Goal: Feedback & Contribution: Contribute content

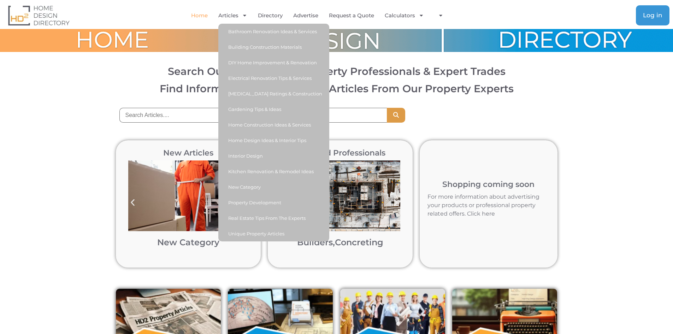
click at [650, 15] on span "Log in" at bounding box center [652, 15] width 19 height 6
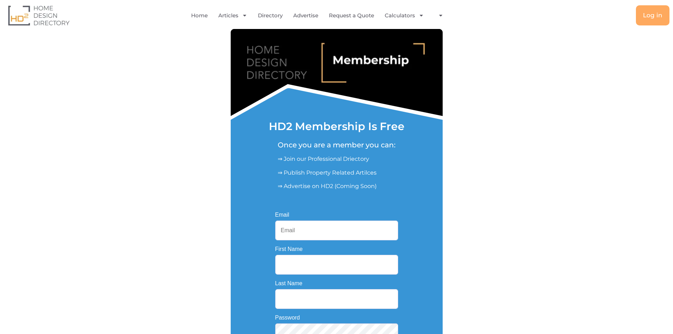
scroll to position [106, 0]
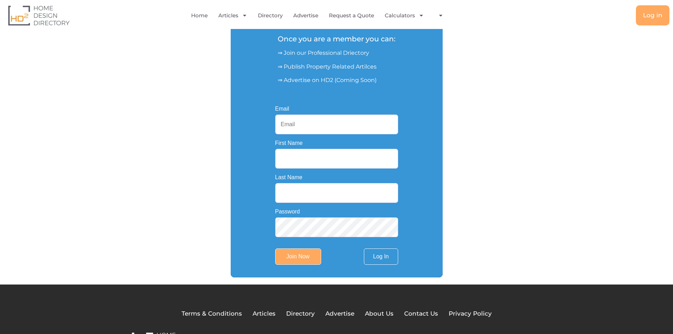
click at [302, 124] on input "Email" at bounding box center [336, 124] width 123 height 20
type input "pikaid448@gmail.com"
type input "Epoxy Floors"
type input "Shepparton"
click at [294, 256] on input "Join Now" at bounding box center [298, 256] width 46 height 16
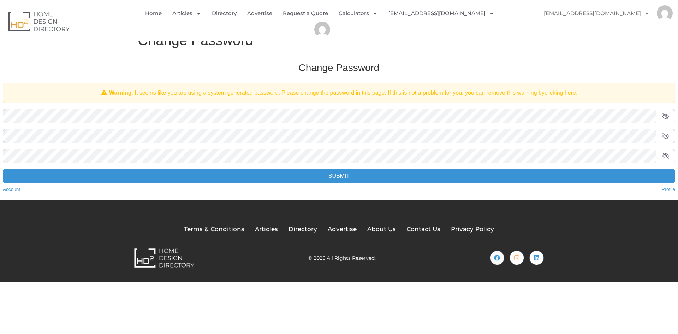
click at [670, 115] on span at bounding box center [665, 116] width 19 height 14
click at [670, 139] on span at bounding box center [665, 136] width 19 height 14
click at [667, 153] on span at bounding box center [665, 156] width 19 height 14
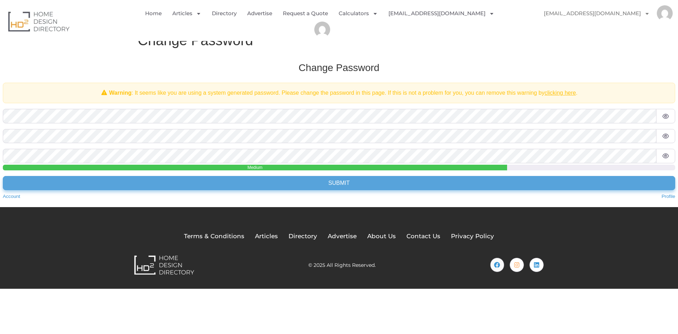
click at [339, 182] on input "Submit" at bounding box center [339, 183] width 672 height 14
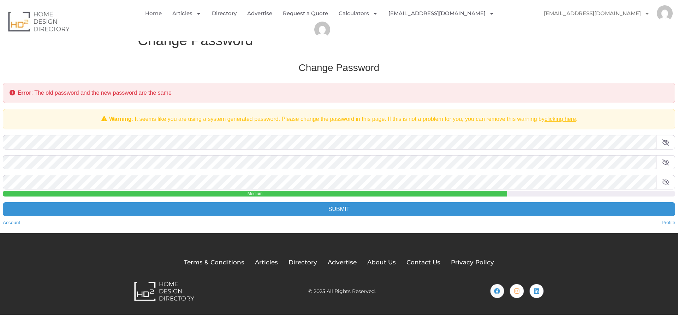
click at [664, 144] on icon at bounding box center [665, 142] width 7 height 6
click at [672, 165] on span at bounding box center [665, 162] width 19 height 14
click at [666, 185] on span at bounding box center [665, 182] width 19 height 14
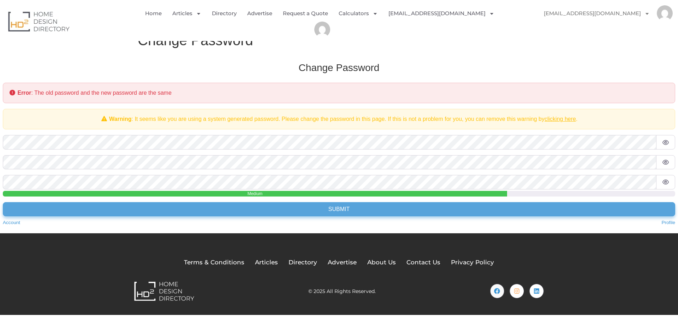
click at [260, 210] on input "Submit" at bounding box center [339, 209] width 672 height 14
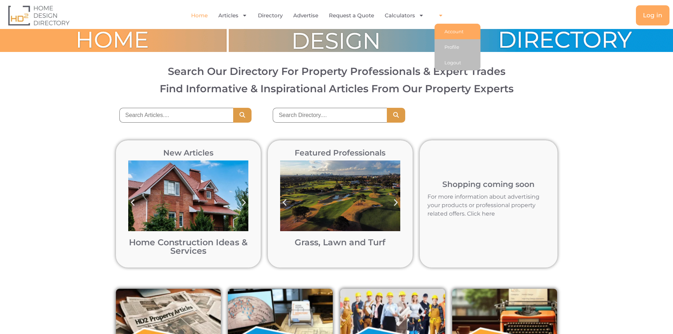
click at [451, 32] on link "Account" at bounding box center [457, 32] width 46 height 16
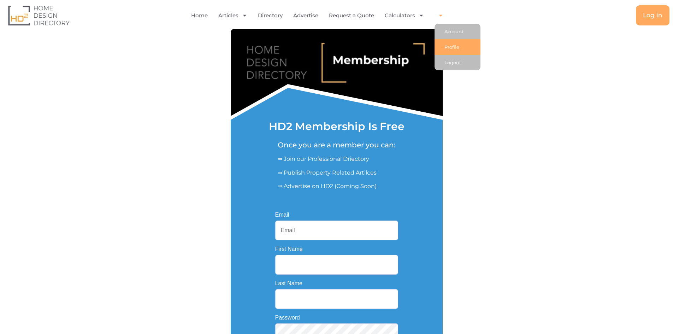
click at [447, 46] on link "Profile" at bounding box center [457, 47] width 46 height 16
click at [442, 16] on icon "Menu" at bounding box center [440, 15] width 5 height 5
click at [575, 89] on section "HD2 Membership Is Free Once you are a member you can: ⇒ Join our Professional D…" at bounding box center [336, 206] width 673 height 354
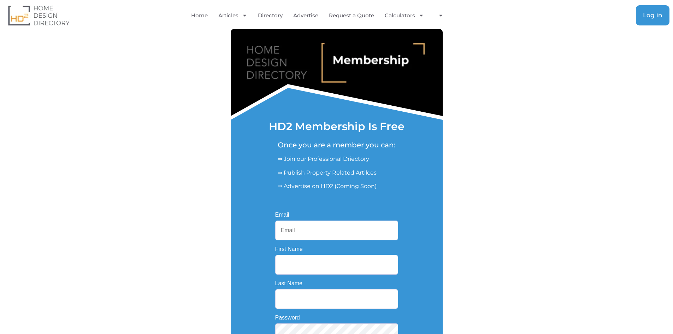
click at [655, 14] on span "Log in" at bounding box center [652, 15] width 19 height 6
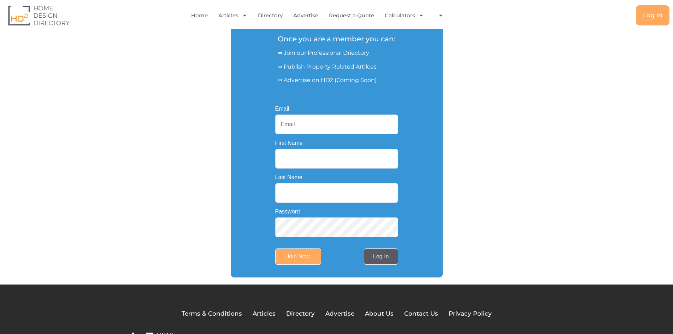
click at [382, 254] on link "Log In" at bounding box center [381, 256] width 34 height 16
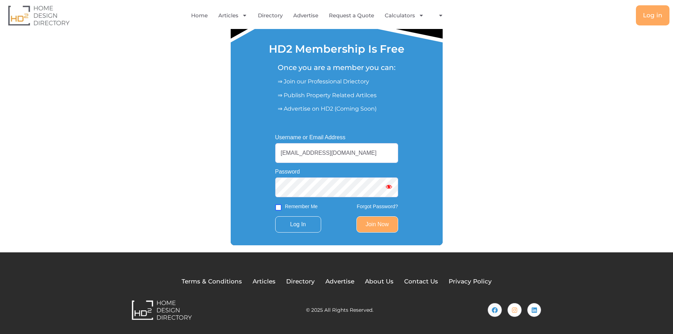
click at [279, 207] on input "Remember Me" at bounding box center [278, 207] width 6 height 6
checkbox input "true"
click at [312, 224] on input "Log In" at bounding box center [298, 224] width 46 height 16
click at [388, 187] on span "Show password" at bounding box center [388, 186] width 7 height 7
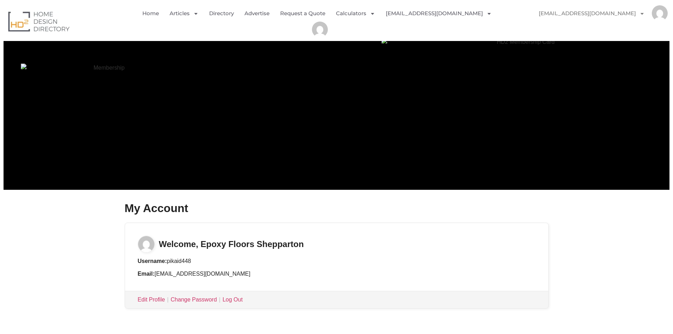
scroll to position [106, 0]
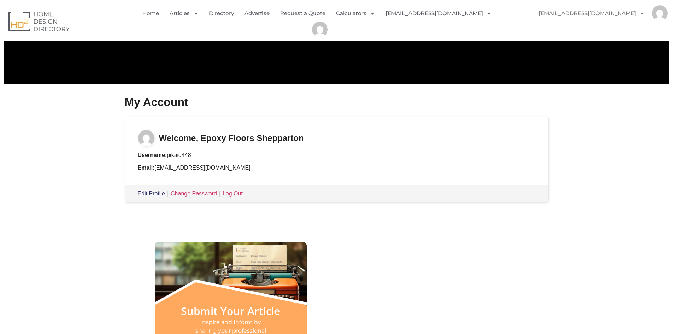
click at [158, 193] on link "Edit Profile" at bounding box center [151, 193] width 27 height 6
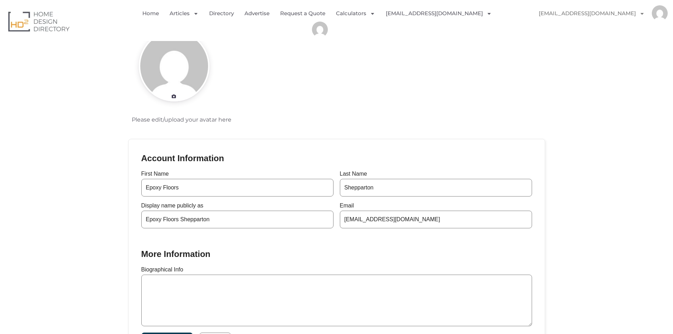
scroll to position [106, 0]
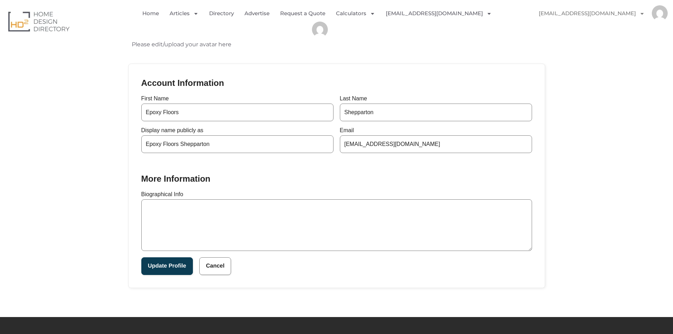
click at [292, 234] on textarea "Biographical Info" at bounding box center [336, 225] width 391 height 52
type textarea "ftfutrrtuyrtuyrtytrytryrtyr"
click at [168, 272] on button "Update Profile" at bounding box center [167, 266] width 52 height 18
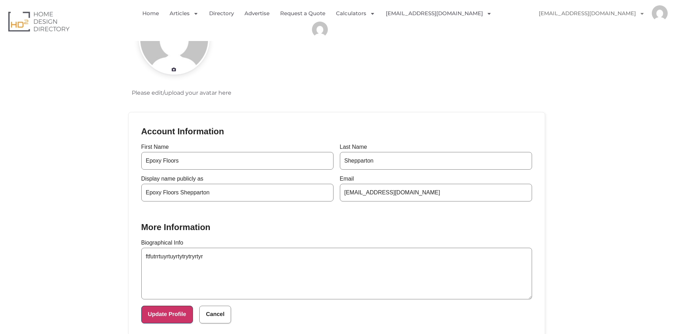
scroll to position [0, 0]
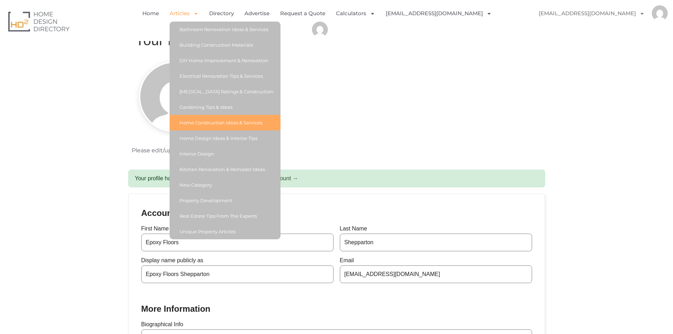
click at [208, 121] on link "Home Construction Ideas & Services" at bounding box center [224, 123] width 111 height 16
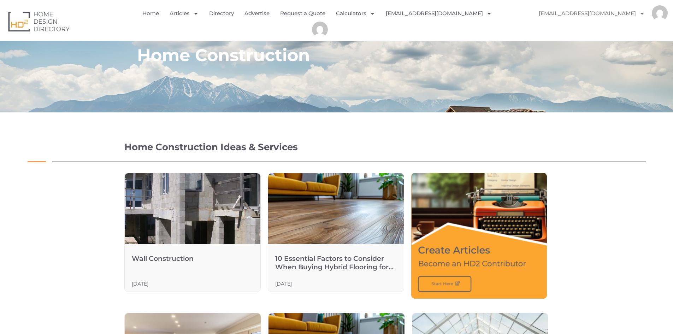
click at [328, 22] on img "Menu" at bounding box center [320, 30] width 16 height 16
click at [483, 14] on span "Menu" at bounding box center [487, 13] width 9 height 12
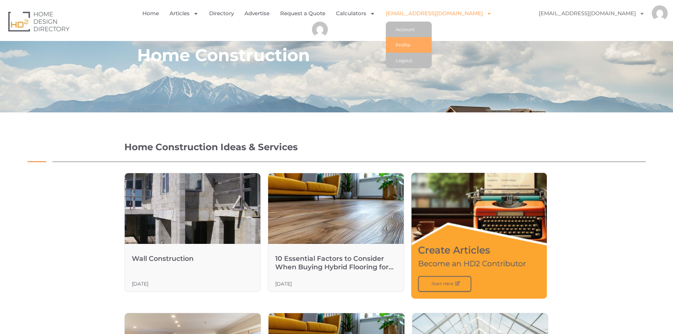
click at [413, 45] on link "Profile" at bounding box center [409, 45] width 46 height 16
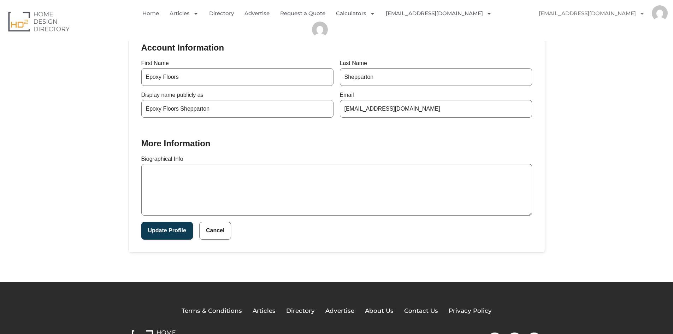
scroll to position [171, 0]
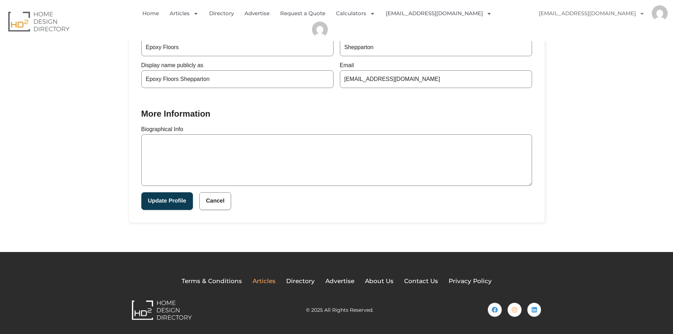
click at [268, 281] on span "Articles" at bounding box center [263, 280] width 23 height 9
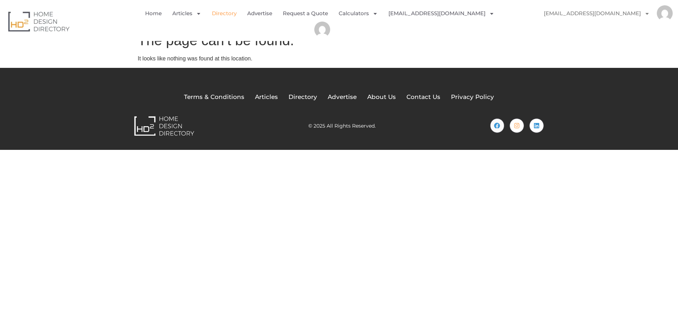
click at [229, 16] on link "Directory" at bounding box center [224, 13] width 25 height 16
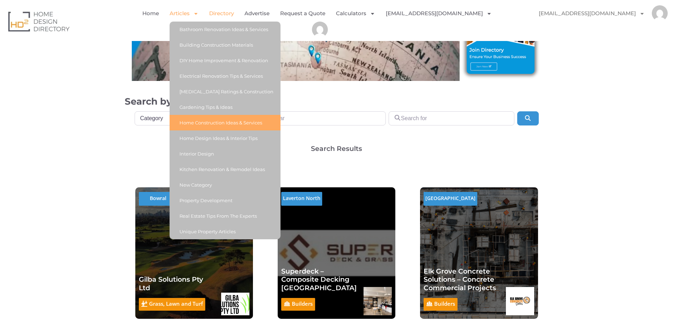
scroll to position [71, 0]
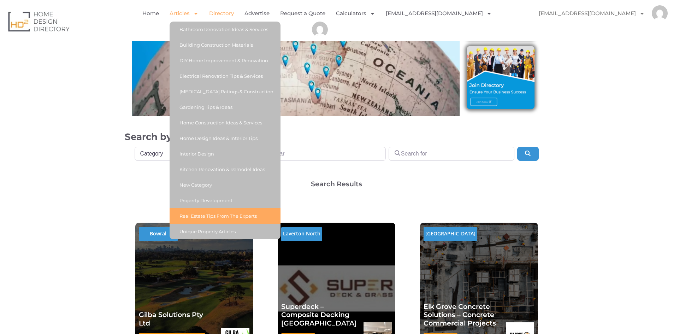
click at [224, 215] on link "Real Estate Tips From The Experts" at bounding box center [224, 216] width 111 height 16
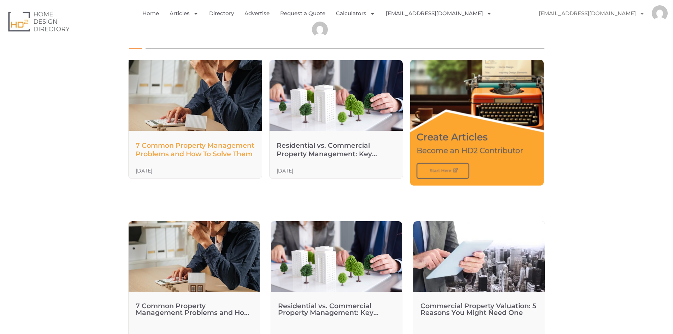
click at [203, 147] on link "7 Common Property Management Problems and How To Solve Them" at bounding box center [195, 149] width 119 height 17
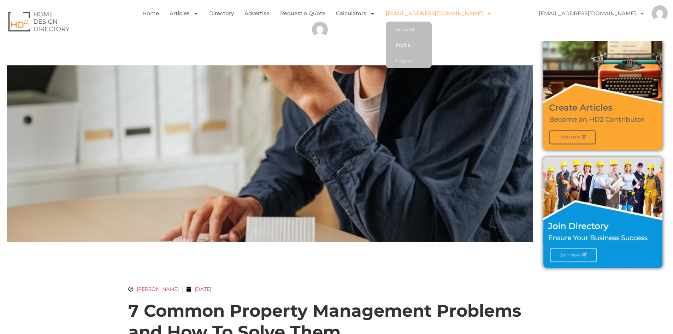
click at [483, 16] on span "Menu" at bounding box center [487, 13] width 9 height 12
click at [416, 46] on link "Profile" at bounding box center [409, 45] width 46 height 16
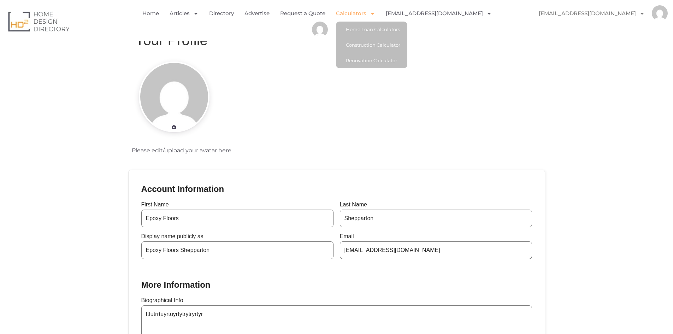
click at [365, 14] on link "Calculators" at bounding box center [355, 13] width 39 height 16
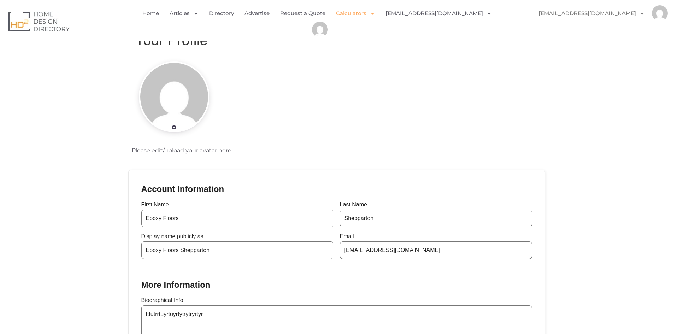
click at [375, 15] on span "Menu" at bounding box center [370, 13] width 9 height 12
click at [660, 12] on img "Menu" at bounding box center [659, 13] width 16 height 16
click at [644, 12] on icon "Menu" at bounding box center [641, 13] width 5 height 5
click at [578, 32] on link "Membership" at bounding box center [554, 30] width 47 height 16
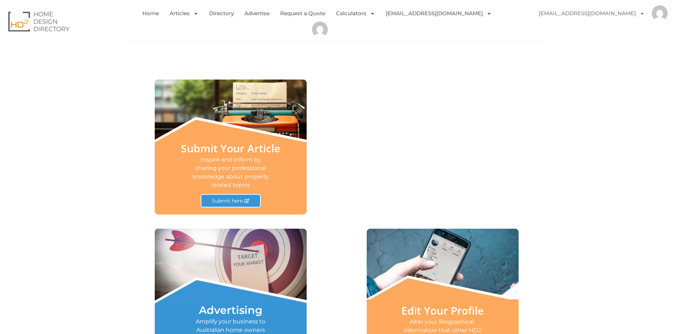
scroll to position [247, 0]
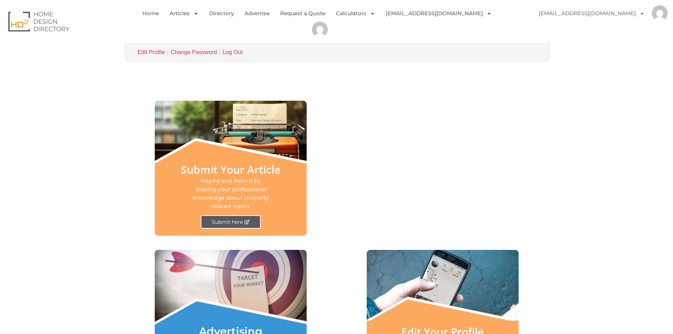
click at [240, 220] on span "Submit here" at bounding box center [227, 221] width 31 height 5
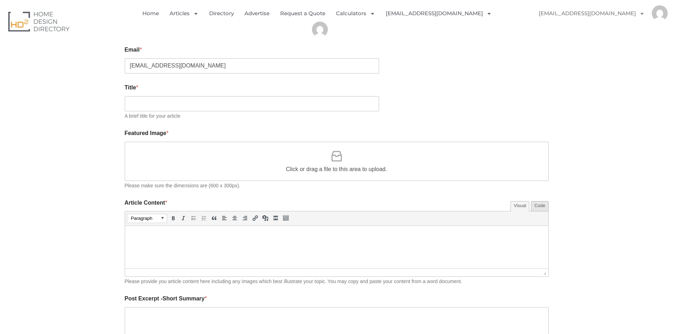
scroll to position [282, 0]
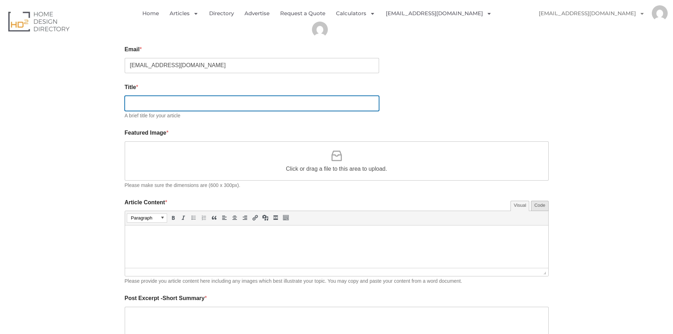
click at [156, 102] on input "Title *" at bounding box center [252, 103] width 254 height 15
type input "hgikgujkkhgjkhjkghkhgkjhgkghkgh"
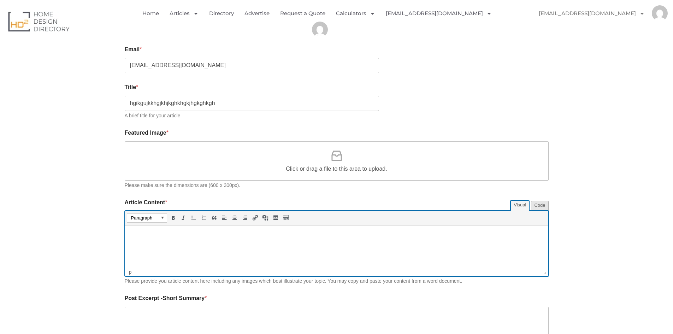
click at [222, 236] on p at bounding box center [336, 235] width 416 height 8
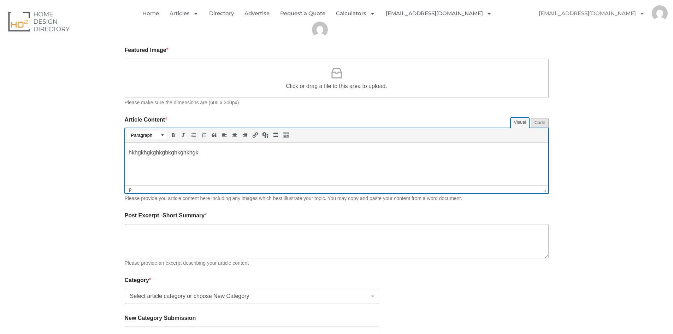
scroll to position [424, 0]
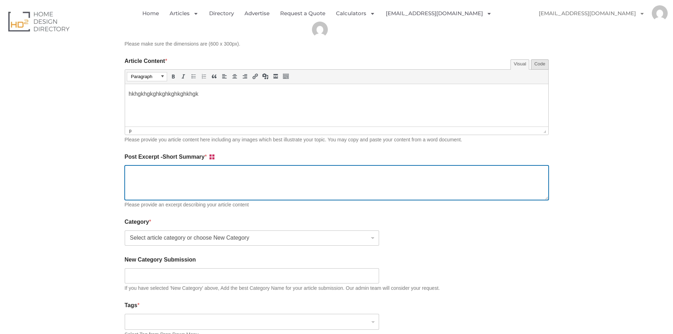
click at [198, 174] on textarea "Post Excerpt -Short Summary * Loading" at bounding box center [337, 182] width 424 height 34
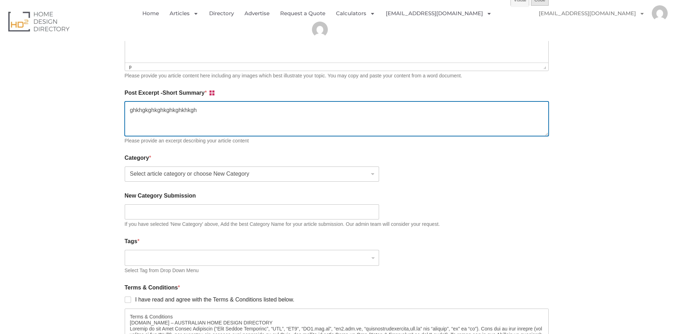
scroll to position [494, 0]
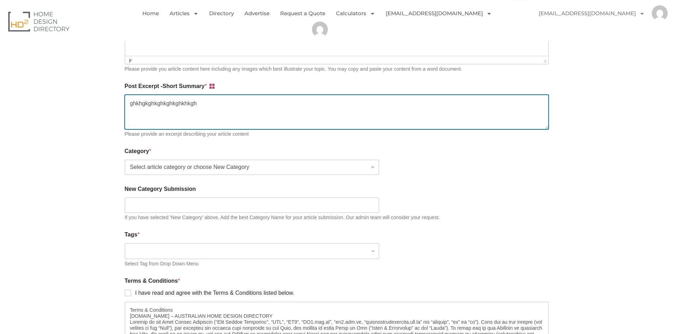
type textarea "ghkhgkghkghkghkghkhkgh"
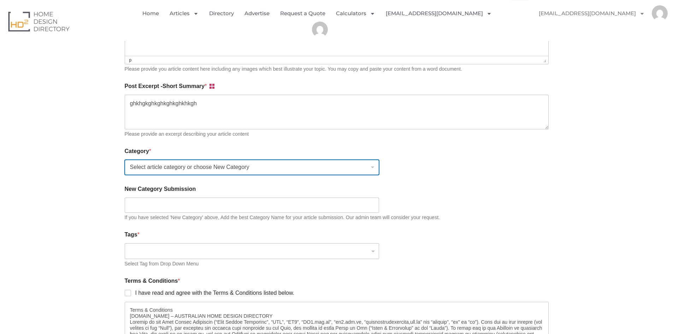
click at [189, 175] on select "Select article category or choose New Category Bathroom Renovation Ideas & Serv…" at bounding box center [252, 167] width 254 height 15
select select "707"
click at [125, 161] on select "Select article category or choose New Category Bathroom Renovation Ideas & Serv…" at bounding box center [252, 167] width 254 height 15
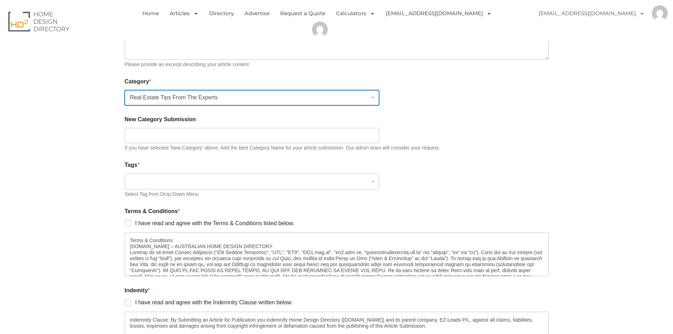
scroll to position [565, 0]
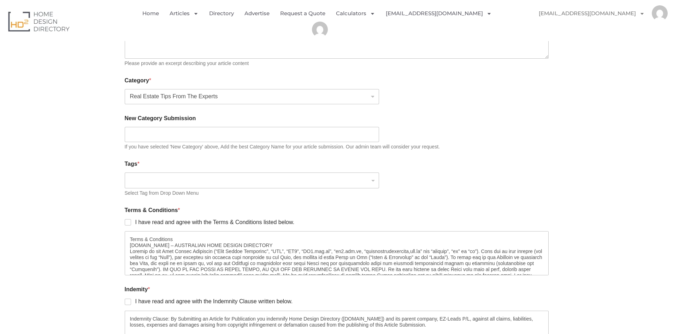
click at [160, 183] on input "search" at bounding box center [250, 180] width 243 height 8
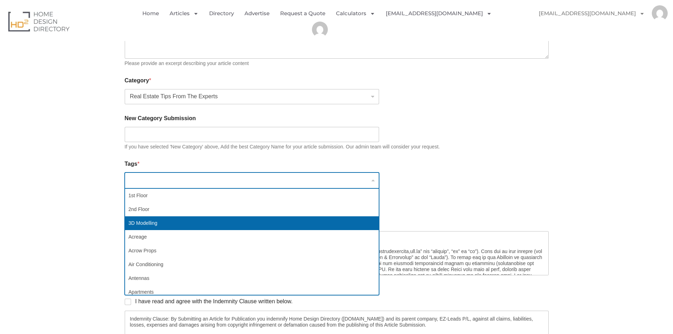
select select "34"
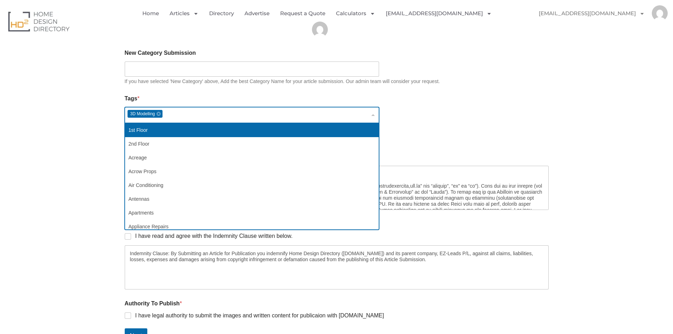
scroll to position [636, 0]
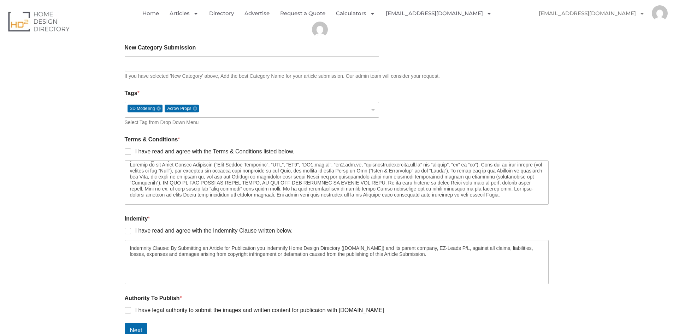
scroll to position [35, 0]
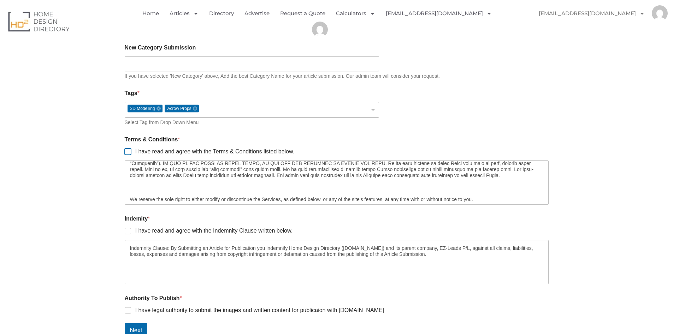
click at [128, 153] on input "I have read and agree with the Terms & Conditions listed below." at bounding box center [128, 152] width 6 height 6
checkbox input "true"
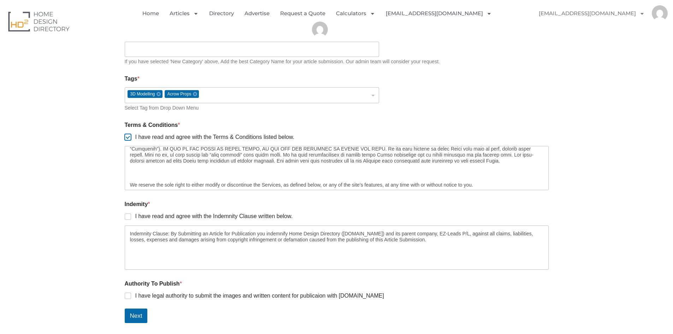
scroll to position [706, 0]
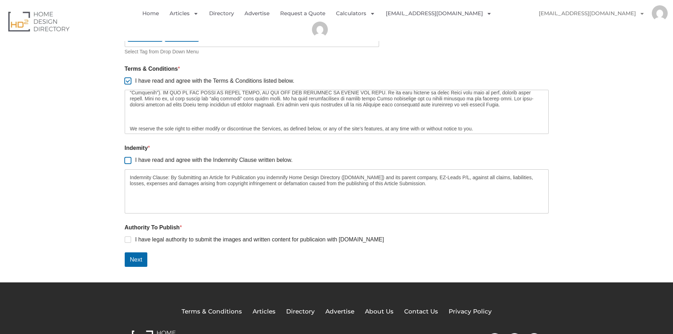
click at [126, 159] on input "I have read and agree with the Indemnity Clause written below." at bounding box center [128, 161] width 6 height 6
checkbox input "true"
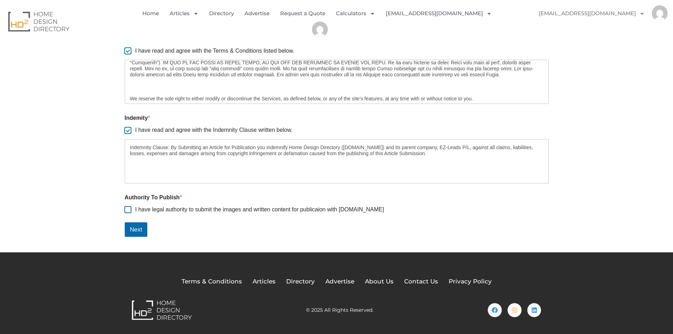
click at [127, 211] on input "I have legal authority to submit the images and written content for publicaion …" at bounding box center [128, 210] width 6 height 6
checkbox input "true"
click at [137, 231] on button "Next" at bounding box center [136, 229] width 23 height 14
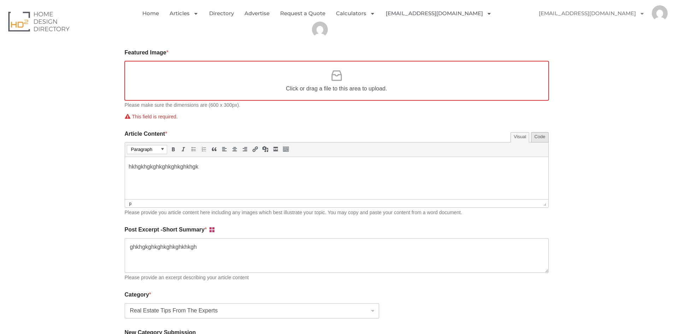
scroll to position [345, 0]
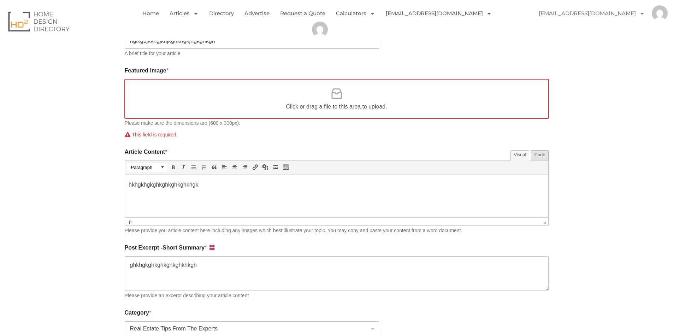
click at [346, 97] on div "Click or drag a file to this area to upload." at bounding box center [336, 99] width 101 height 24
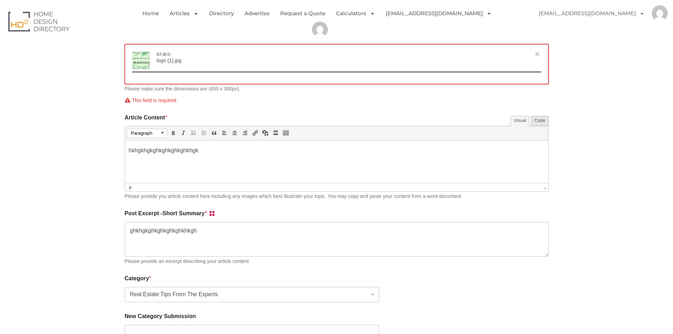
scroll to position [380, 0]
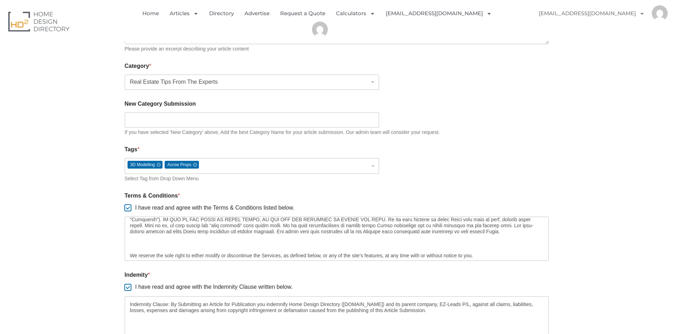
type input "[{"name":"logo-1.jpg","file":"b9813dae7a2910df5becf4e0ac698683.jpg","url":"http…"
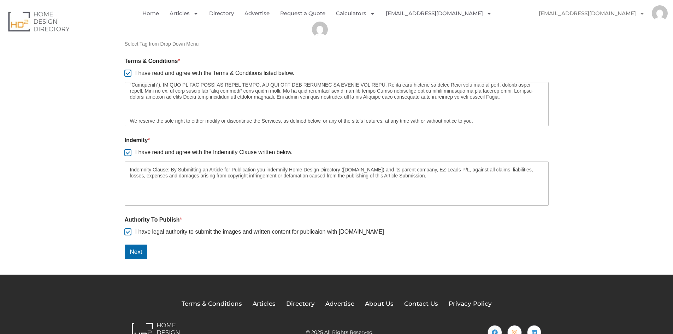
scroll to position [722, 0]
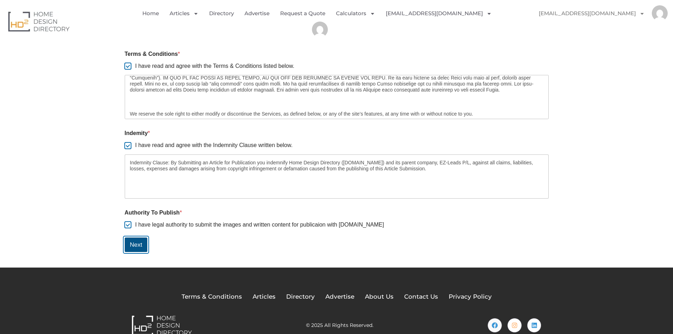
click at [142, 244] on button "Next" at bounding box center [136, 244] width 23 height 14
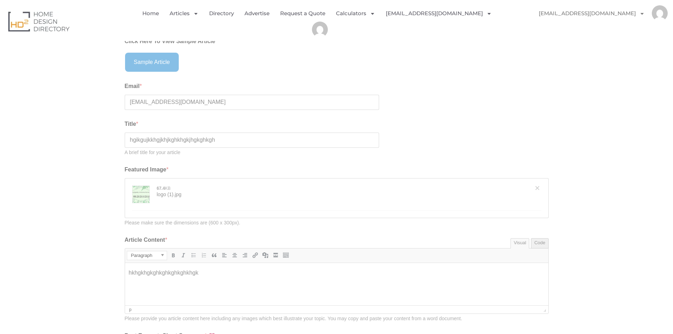
scroll to position [227, 0]
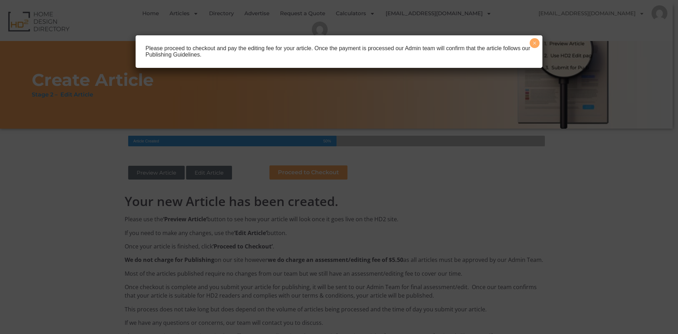
click at [46, 189] on div "Please proceed to checkout and pay the editing fee for your article. Once the p…" at bounding box center [339, 167] width 678 height 334
click at [53, 184] on div "Please proceed to checkout and pay the editing fee for your article. Once the p…" at bounding box center [339, 167] width 678 height 334
click at [531, 43] on button "×" at bounding box center [535, 43] width 10 height 10
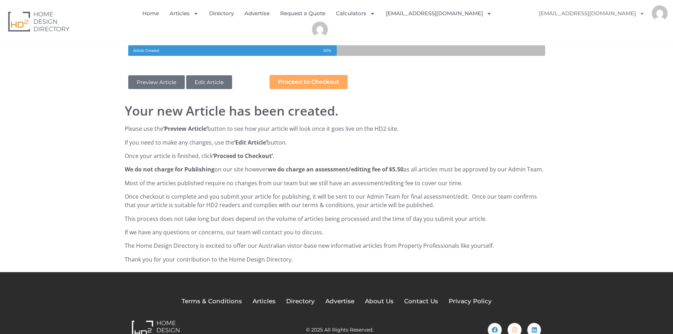
scroll to position [98, 0]
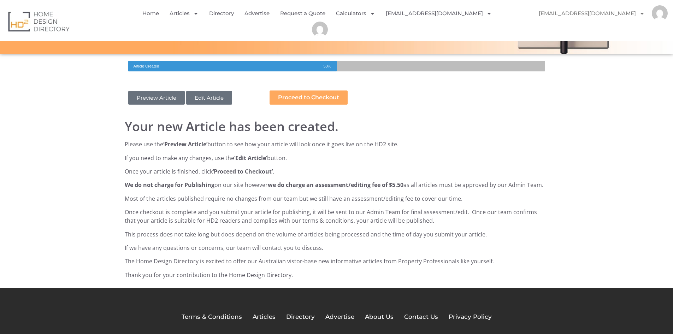
click at [156, 98] on link "Preview Article" at bounding box center [156, 98] width 56 height 14
click at [305, 100] on span "Proceed to Checkout" at bounding box center [308, 98] width 61 height 6
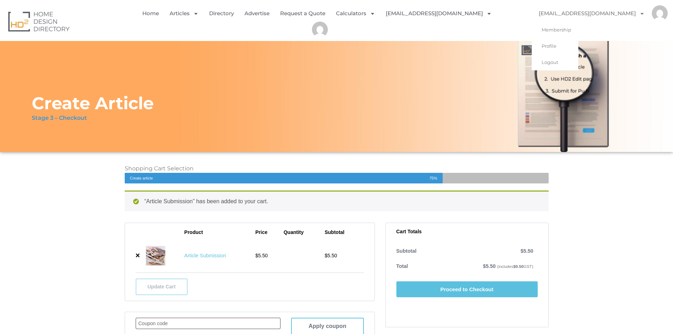
click at [640, 11] on span "Menu" at bounding box center [640, 13] width 9 height 12
click at [578, 34] on link "Membership" at bounding box center [554, 30] width 47 height 16
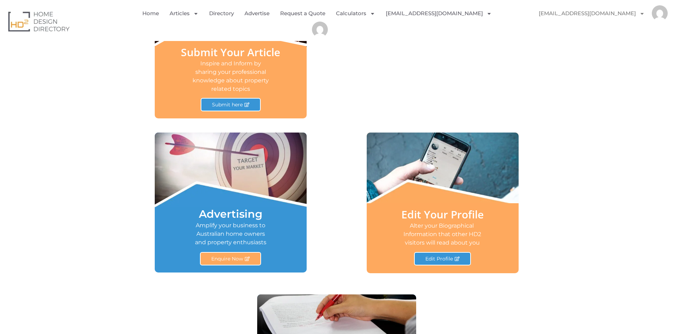
scroll to position [238, 0]
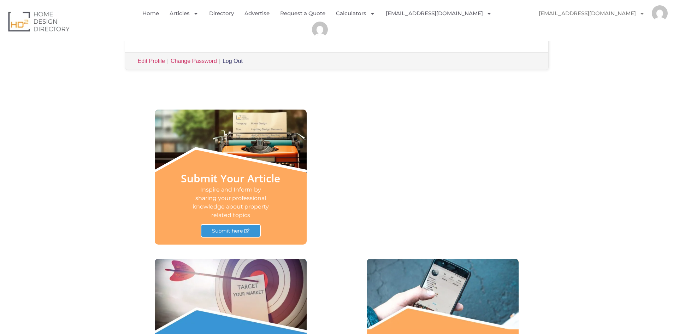
click at [234, 60] on link "Log Out" at bounding box center [232, 61] width 20 height 6
